Goal: Task Accomplishment & Management: Manage account settings

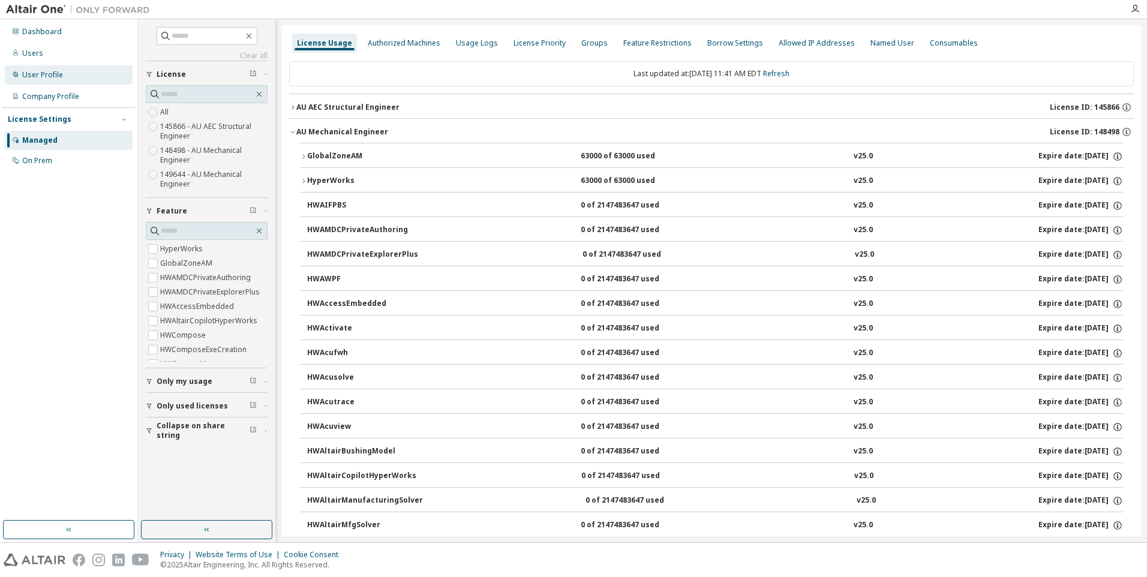
click at [51, 78] on div "User Profile" at bounding box center [42, 75] width 41 height 10
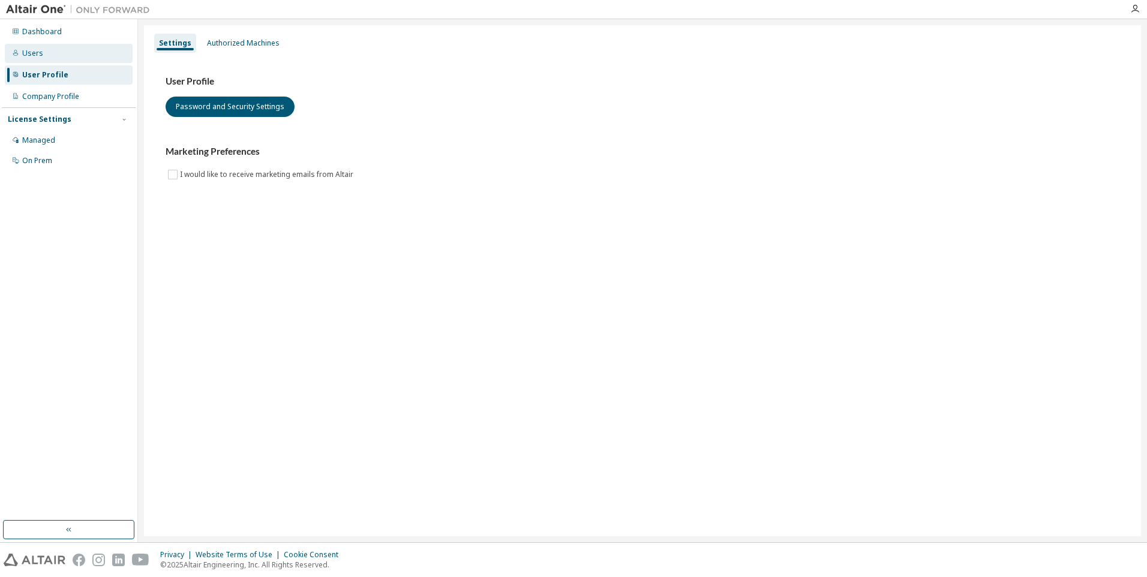
click at [39, 54] on div "Users" at bounding box center [32, 54] width 21 height 10
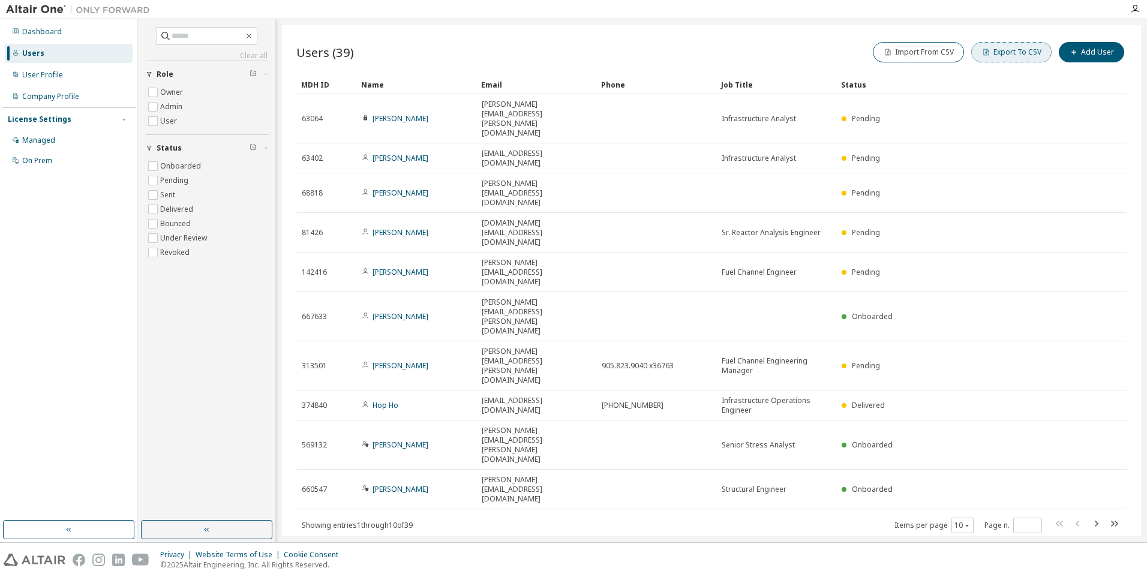
click at [1015, 54] on button "Export To CSV" at bounding box center [1011, 52] width 80 height 20
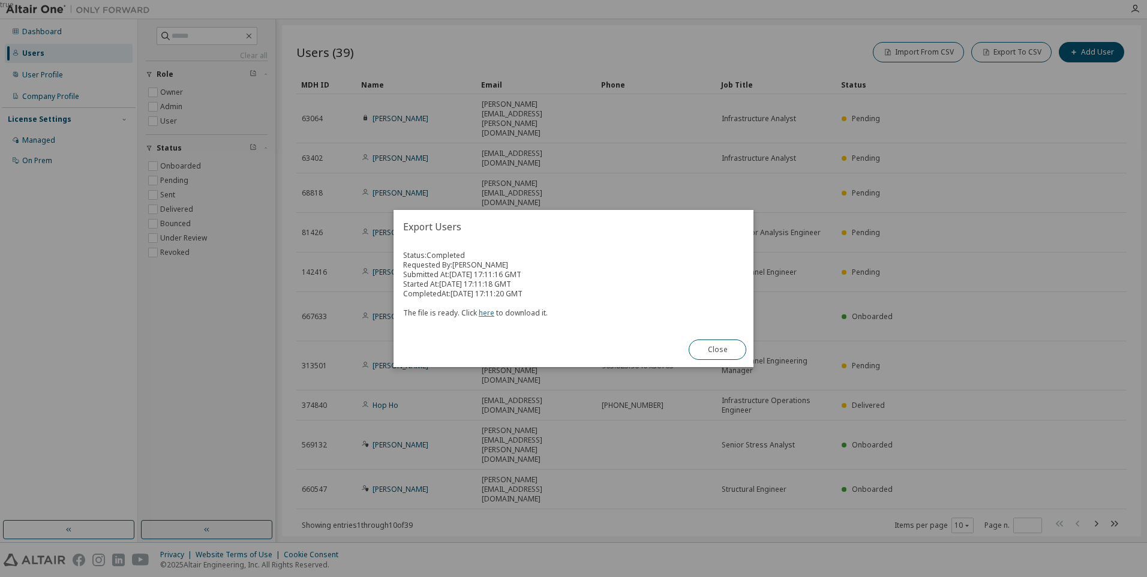
click at [481, 314] on link "here" at bounding box center [487, 313] width 16 height 10
drag, startPoint x: 719, startPoint y: 353, endPoint x: 730, endPoint y: 349, distance: 12.4
click at [720, 353] on button "Close" at bounding box center [718, 350] width 58 height 20
